Goal: Check status: Check status

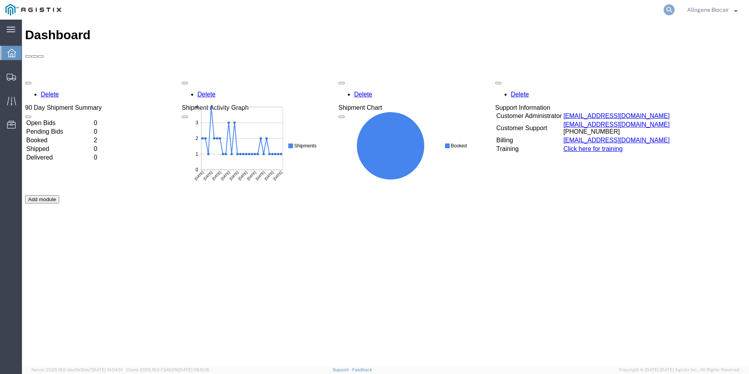
click at [669, 6] on icon at bounding box center [668, 9] width 11 height 11
click at [561, 9] on input "search" at bounding box center [544, 9] width 238 height 19
type input "429563"
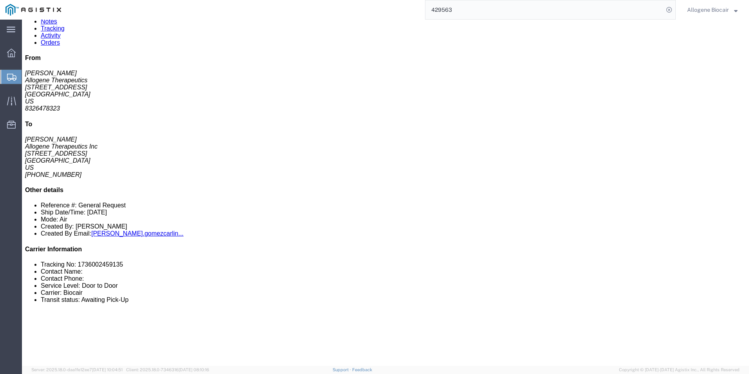
scroll to position [117, 0]
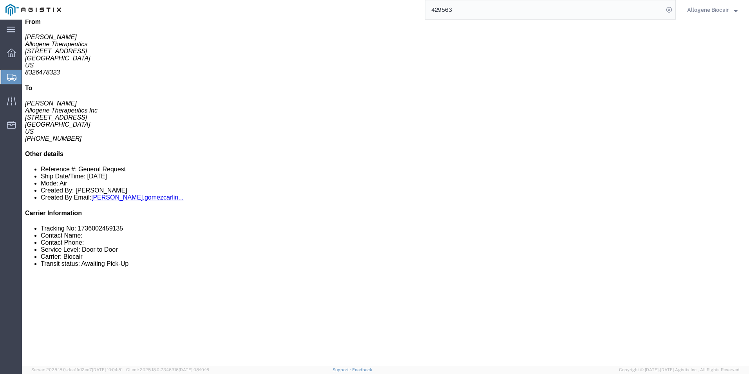
click p "Category: PHARMA"
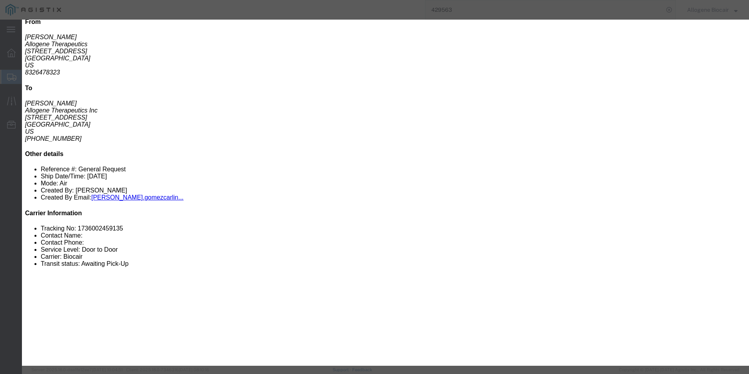
drag, startPoint x: 234, startPoint y: 43, endPoint x: 184, endPoint y: 43, distance: 49.3
click div "Product Name: PPD-23054 NTD Description: PPD-23054 NTD Commodity Category: PHAR…"
drag, startPoint x: 184, startPoint y: 43, endPoint x: 190, endPoint y: 44, distance: 6.0
copy b "PPD-23054 NTD"
click button "button"
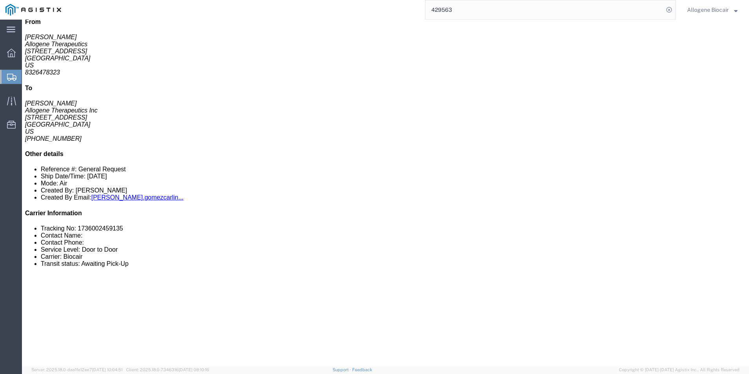
click p "Total value: 1.00 USD"
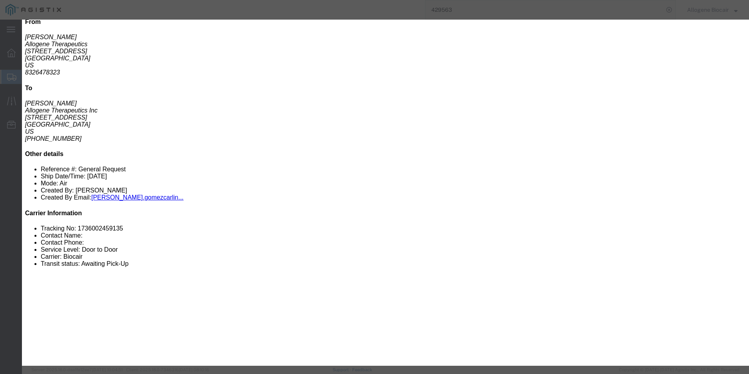
drag, startPoint x: 240, startPoint y: 43, endPoint x: 185, endPoint y: 45, distance: 55.2
click div "Product Name: PPD-20041-000_PDC Description: PPD-20041-000_PDC Commodity Catego…"
drag, startPoint x: 185, startPoint y: 45, endPoint x: 190, endPoint y: 45, distance: 5.1
copy b "PPD-20041-000_PDC"
click button "button"
